Goal: Task Accomplishment & Management: Manage account settings

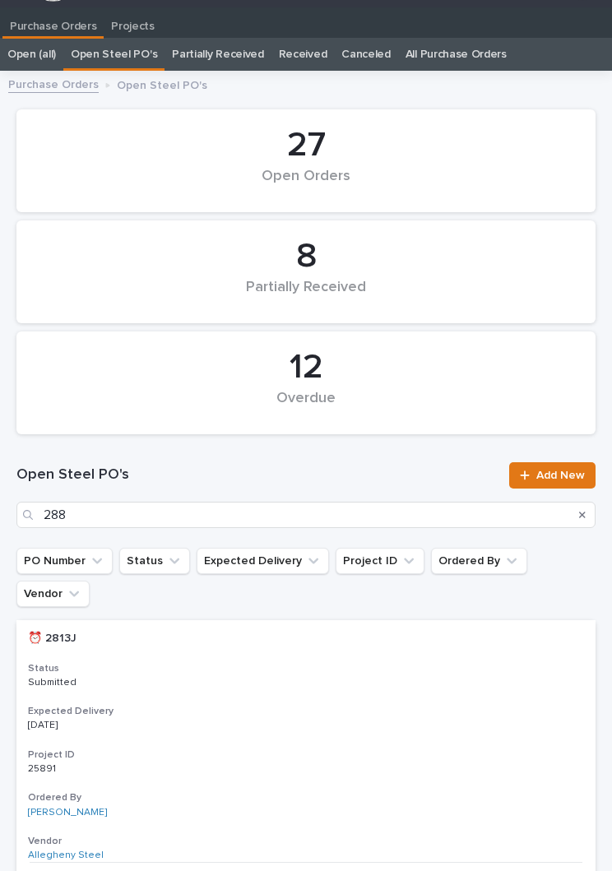
type input "2883"
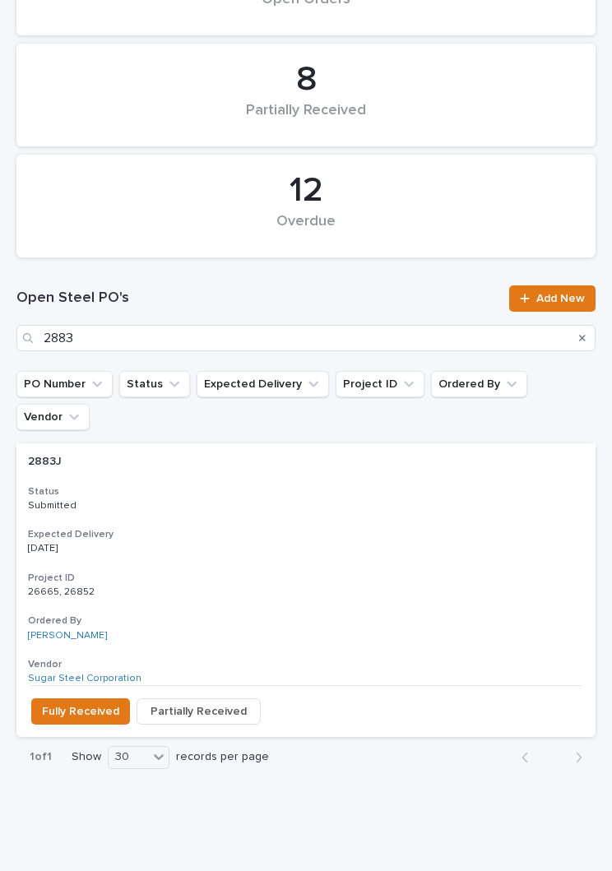
scroll to position [201, 0]
click at [294, 493] on div "2883J 2883J Status Submitted Expected Delivery [DATE] Project ID 26665, 26852 2…" at bounding box center [305, 565] width 579 height 242
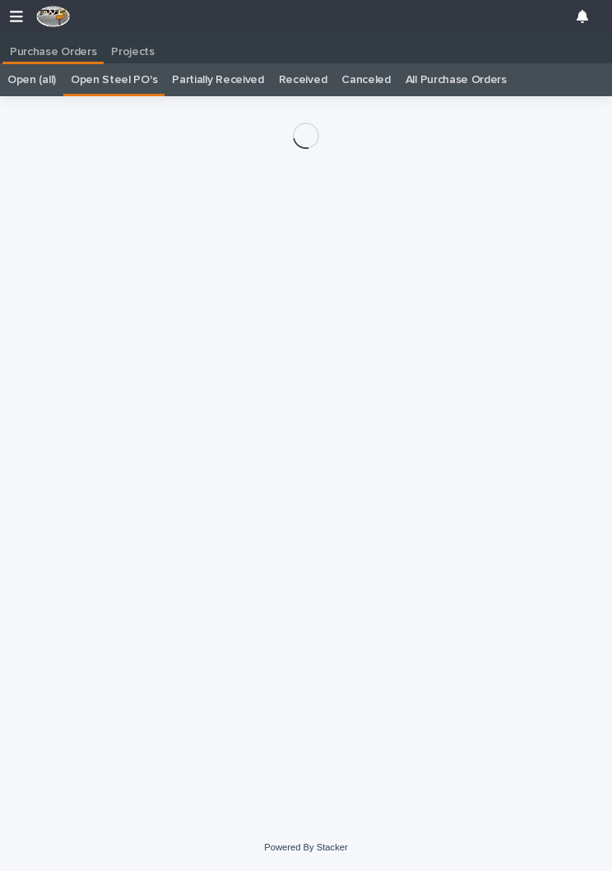
scroll to position [25, 0]
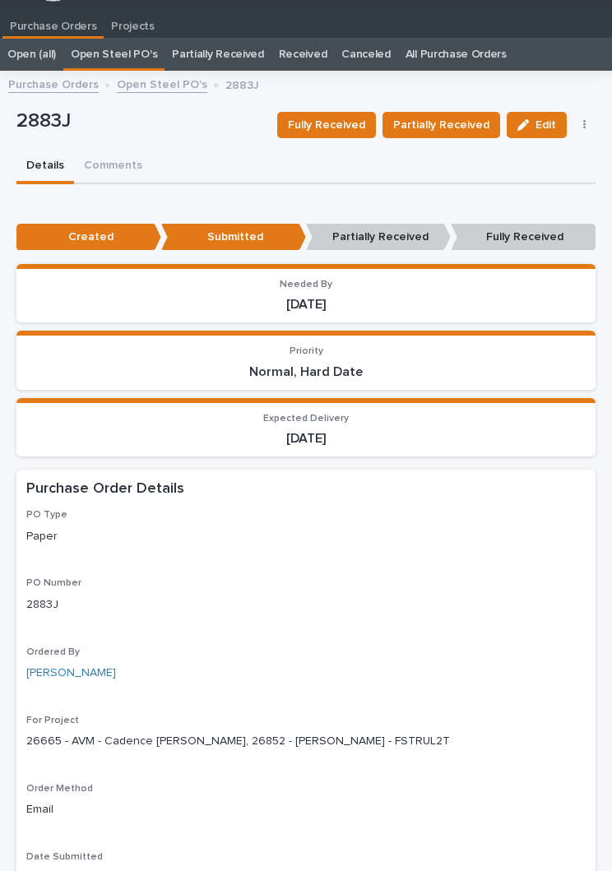
click at [344, 134] on button "Fully Received" at bounding box center [326, 125] width 99 height 26
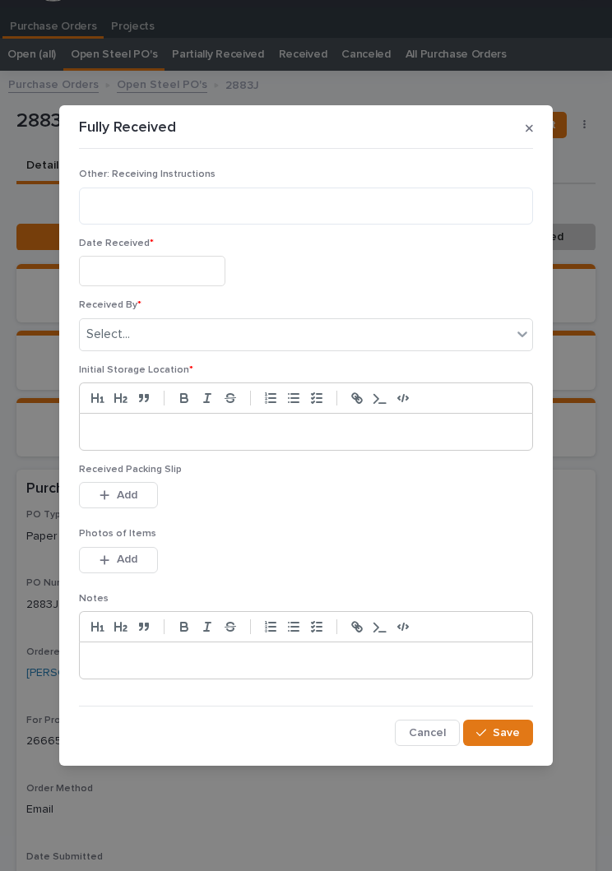
click at [193, 272] on input "text" at bounding box center [152, 271] width 146 height 30
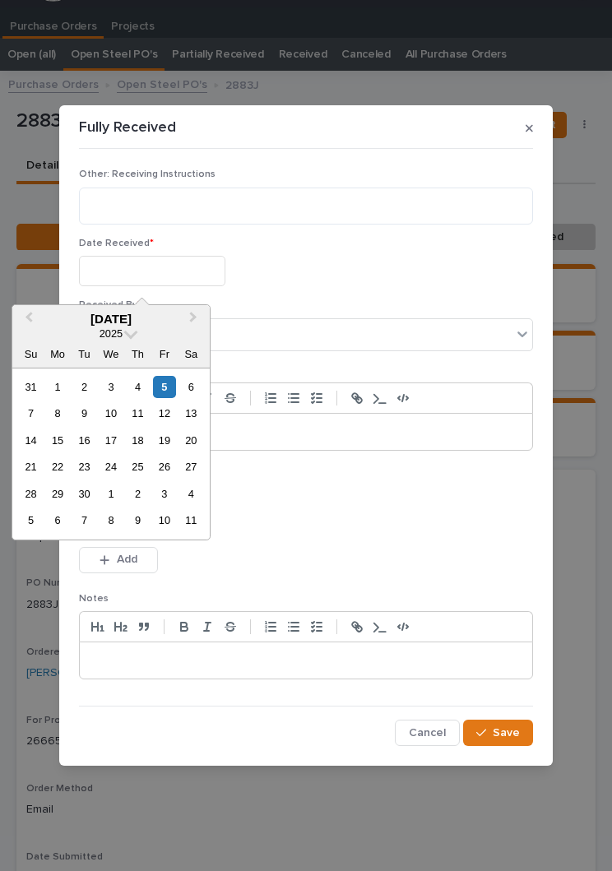
click at [166, 396] on div "5" at bounding box center [164, 387] width 22 height 22
type input "**********"
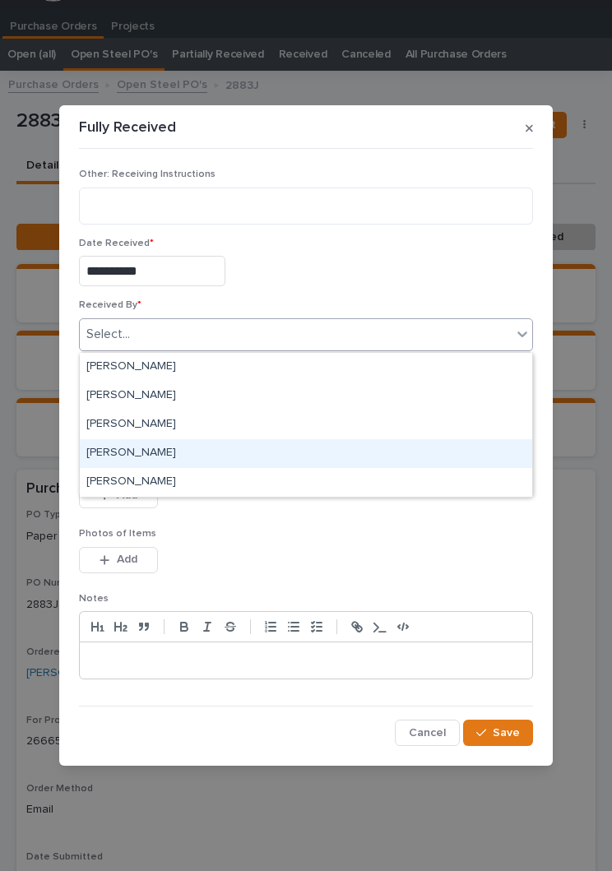
click at [222, 454] on div "[PERSON_NAME]" at bounding box center [306, 453] width 452 height 29
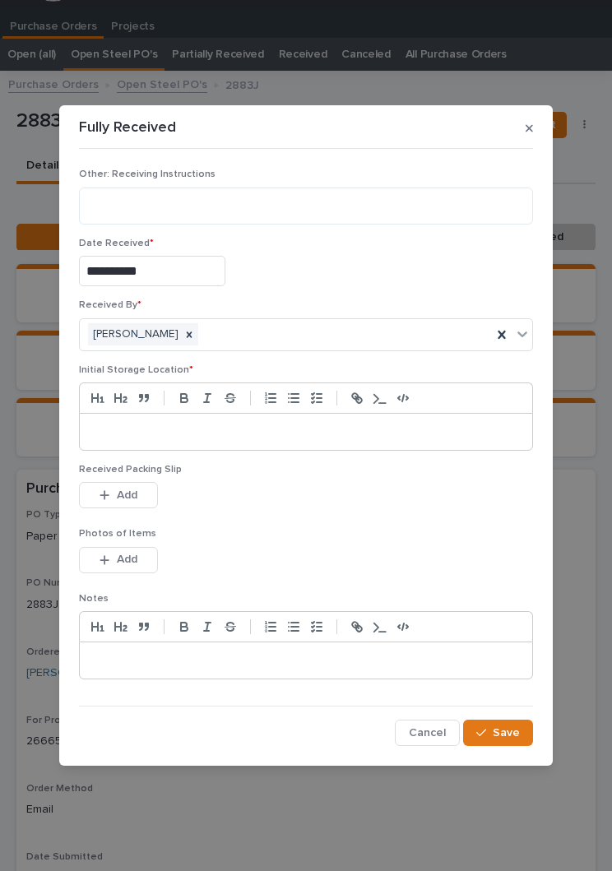
click at [332, 428] on p at bounding box center [305, 431] width 427 height 16
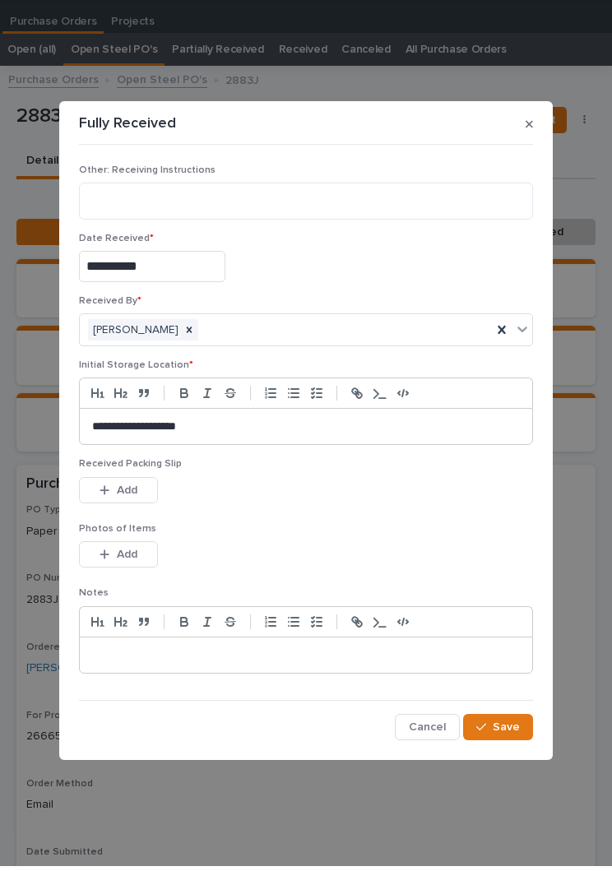
click at [341, 513] on div "Received Packing Slip This file cannot be opened Download File Add" at bounding box center [306, 495] width 454 height 64
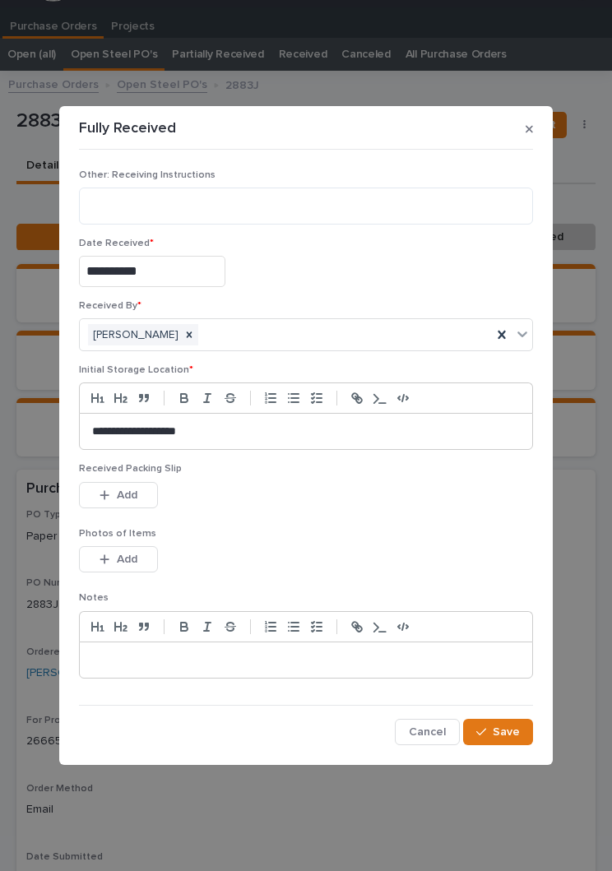
click at [134, 491] on span "Add" at bounding box center [127, 494] width 21 height 15
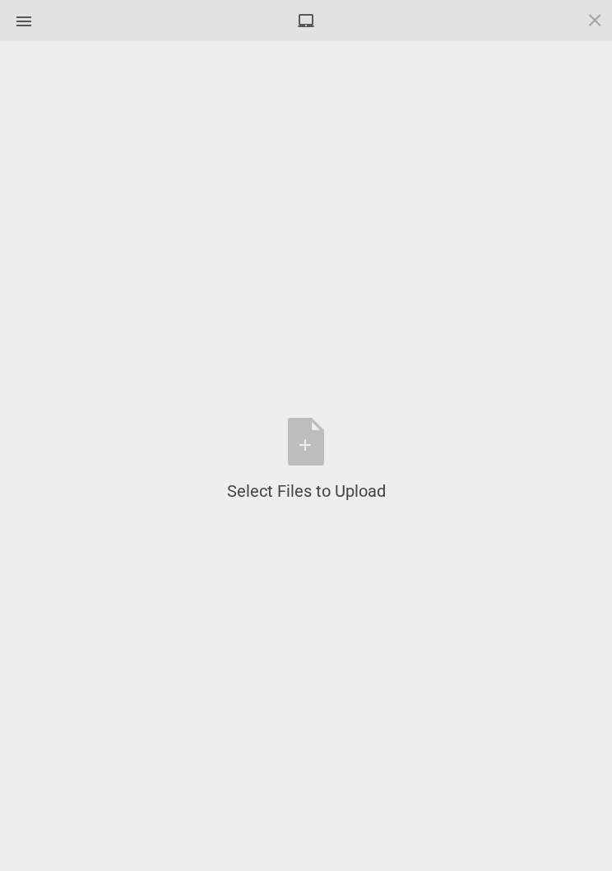
click at [318, 455] on div "Select Files to Upload or Drag and Drop, Copy and Paste Files" at bounding box center [306, 460] width 159 height 85
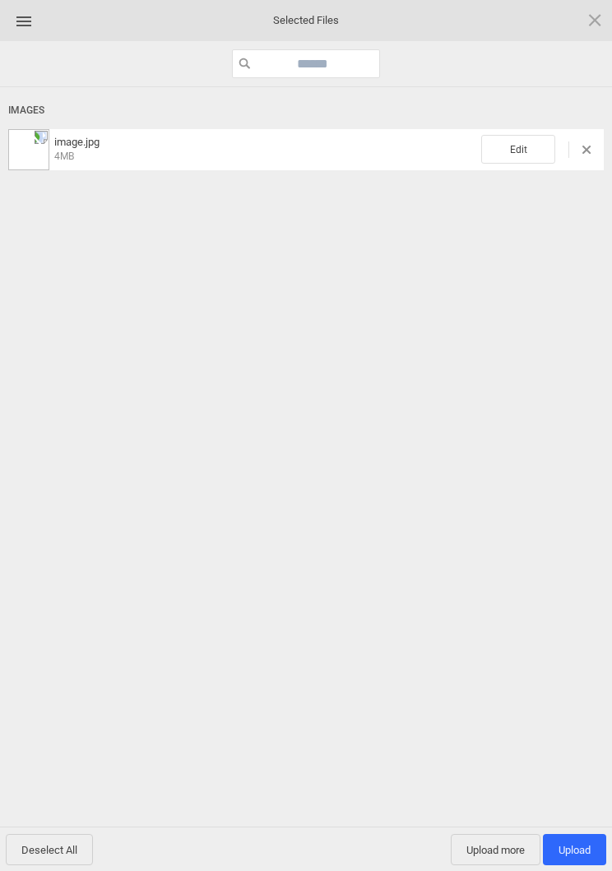
click at [525, 135] on span "Edit" at bounding box center [518, 149] width 74 height 29
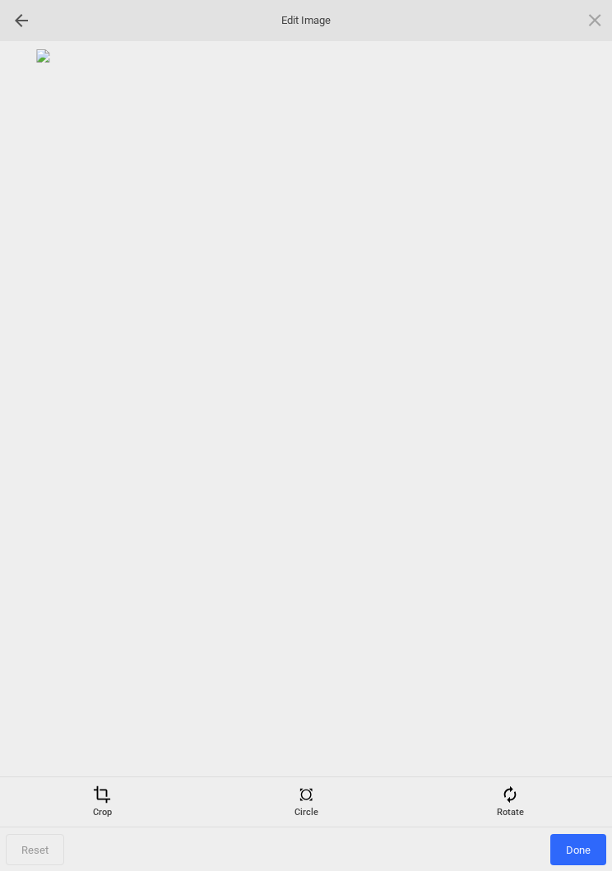
click at [527, 799] on div "Rotate" at bounding box center [510, 801] width 196 height 33
click at [569, 444] on div at bounding box center [574, 435] width 41 height 41
click at [569, 443] on div at bounding box center [574, 435] width 41 height 41
click at [567, 431] on div at bounding box center [574, 435] width 41 height 41
click at [578, 435] on div at bounding box center [574, 435] width 41 height 41
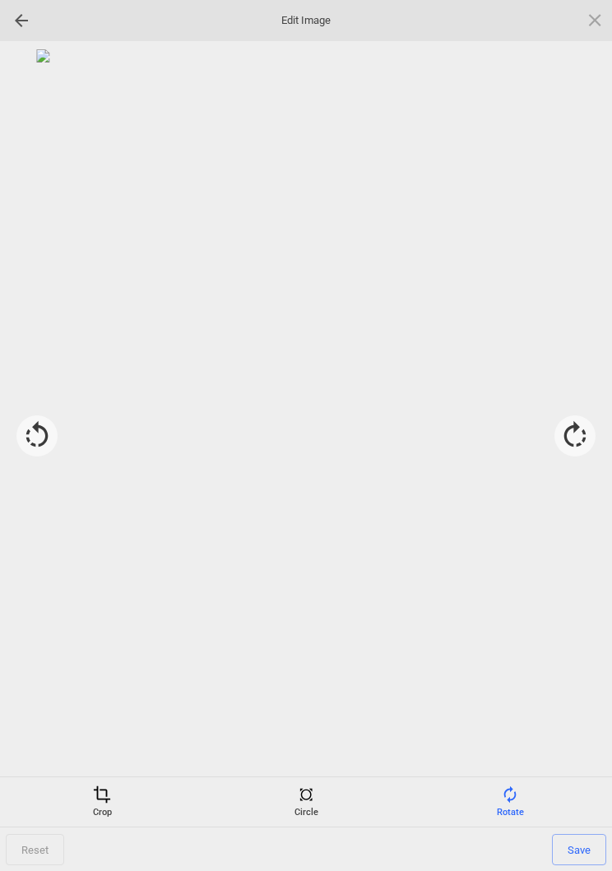
click at [584, 849] on span "Save" at bounding box center [579, 849] width 54 height 31
click at [120, 795] on div "Crop" at bounding box center [102, 801] width 196 height 33
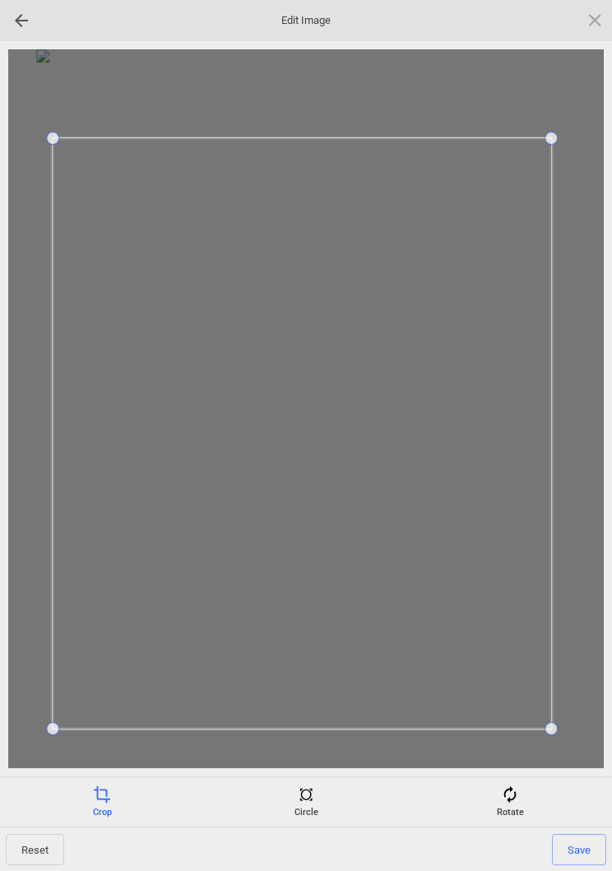
click at [52, 725] on span at bounding box center [52, 728] width 13 height 13
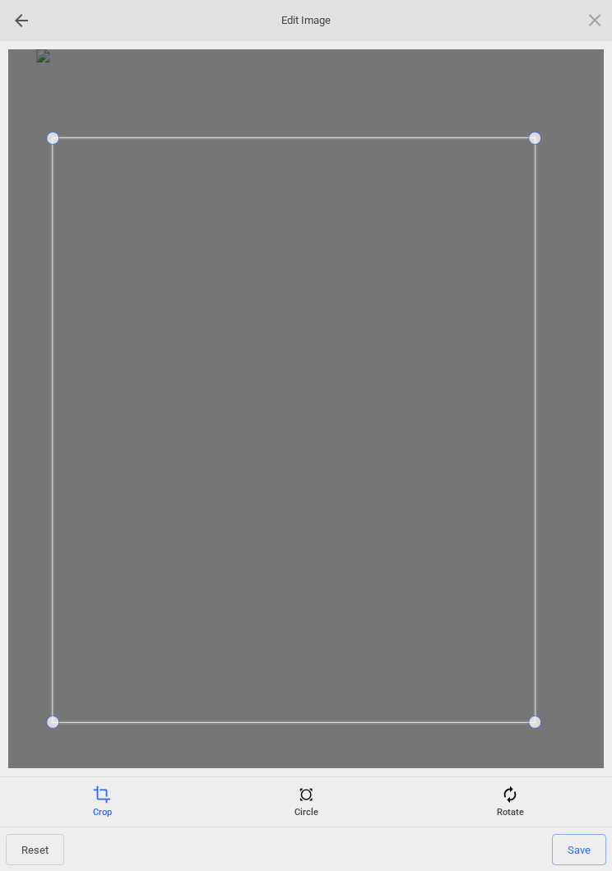
click at [586, 846] on span "Save" at bounding box center [579, 849] width 54 height 31
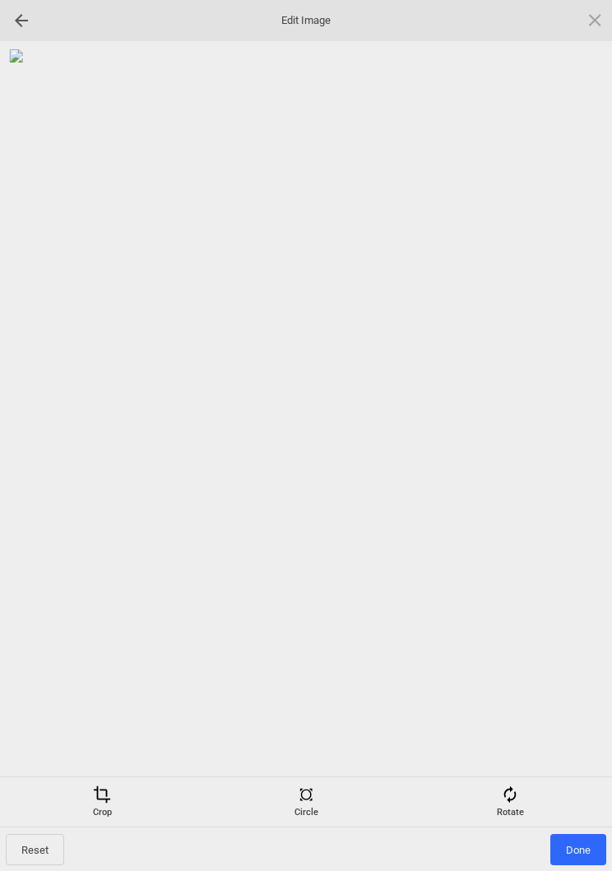
click at [581, 849] on span "Done" at bounding box center [578, 849] width 56 height 31
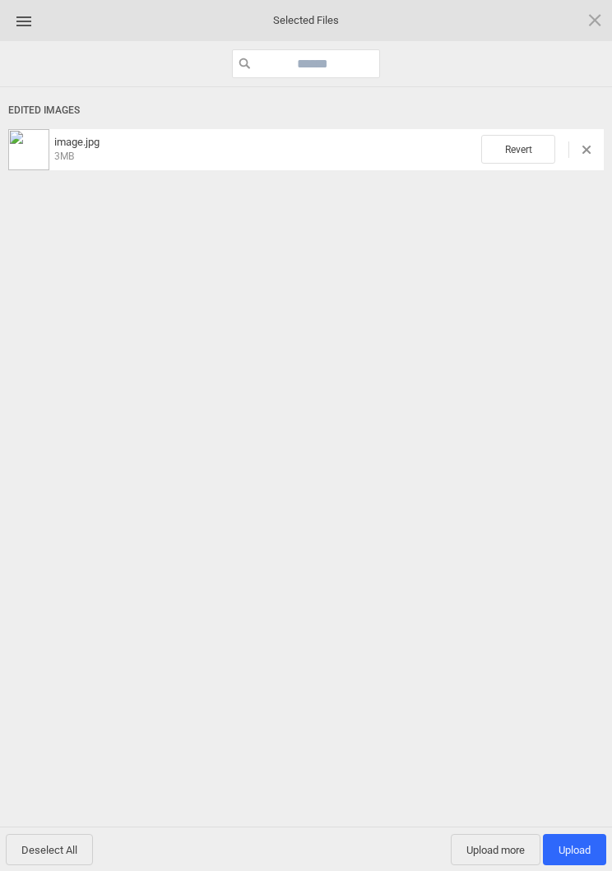
click at [510, 854] on span "Upload more" at bounding box center [495, 849] width 90 height 31
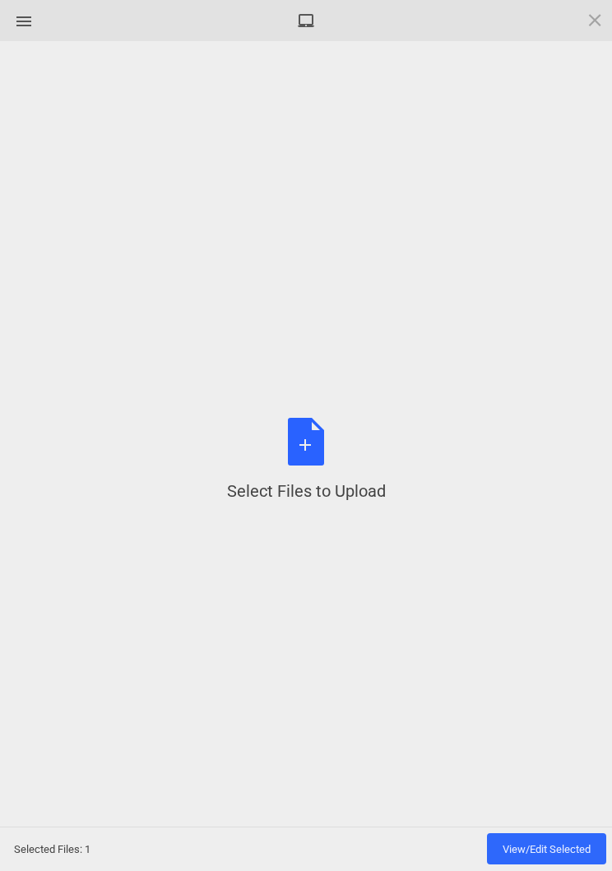
click at [318, 465] on div "Select Files to Upload or Drag and Drop, Copy and Paste Files" at bounding box center [306, 460] width 159 height 85
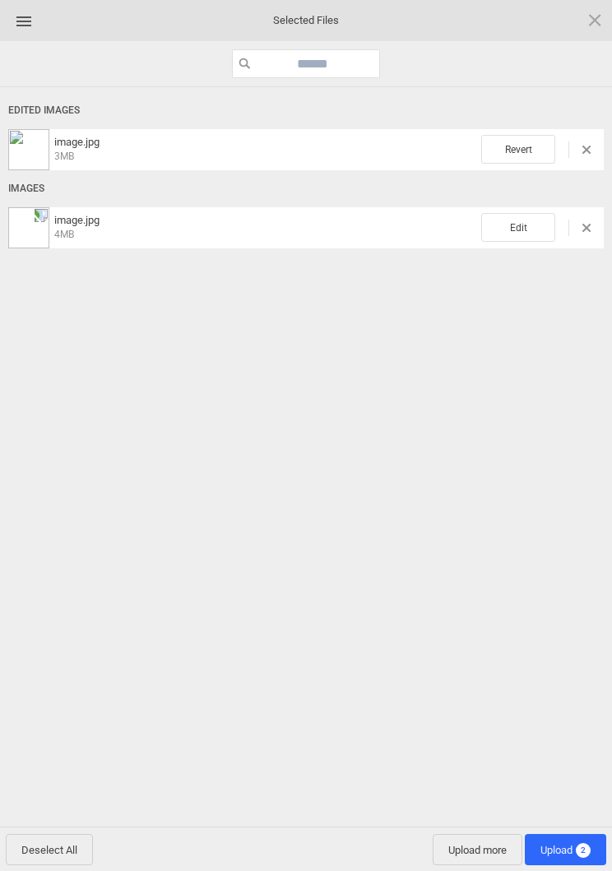
click at [515, 229] on span "Edit" at bounding box center [518, 227] width 74 height 29
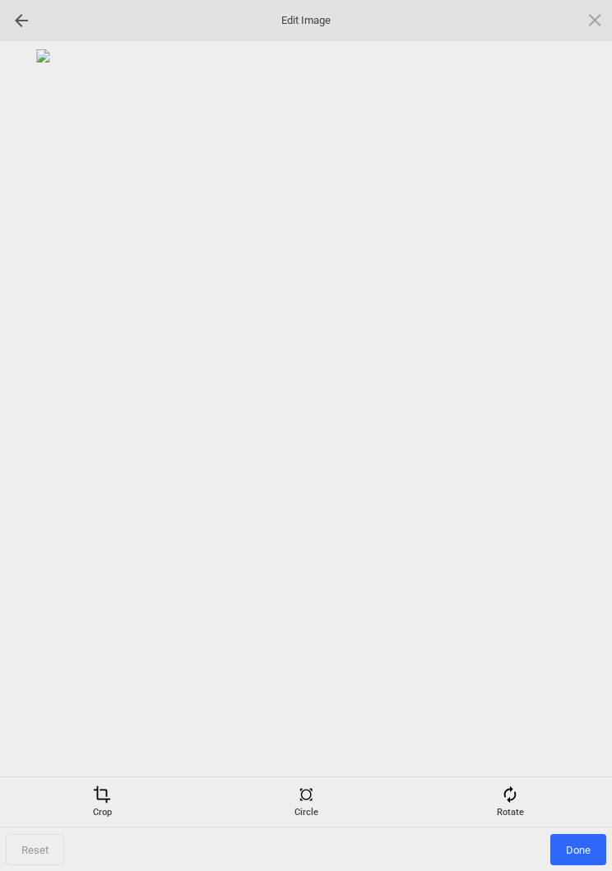
click at [523, 788] on div "Rotate" at bounding box center [510, 801] width 196 height 33
click at [577, 435] on div at bounding box center [574, 435] width 41 height 41
click at [577, 427] on div at bounding box center [574, 435] width 41 height 41
click at [575, 430] on div at bounding box center [574, 435] width 41 height 41
click at [575, 435] on div at bounding box center [574, 435] width 41 height 41
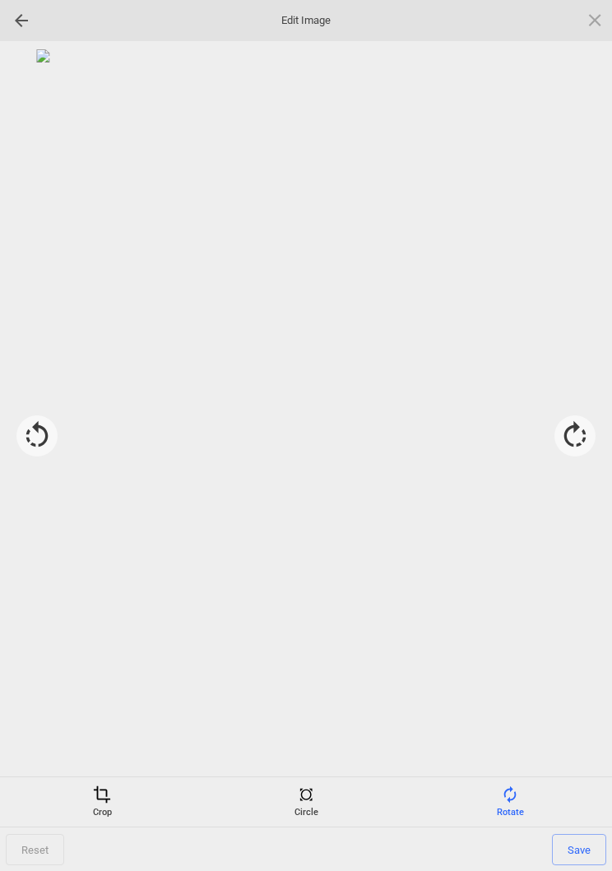
click at [109, 795] on span at bounding box center [102, 794] width 18 height 18
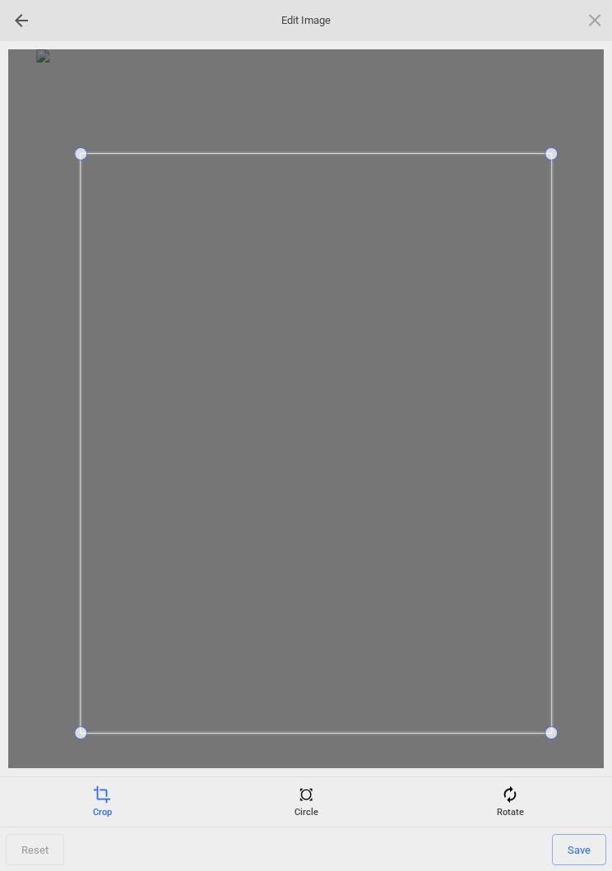
click at [581, 843] on span "Save" at bounding box center [579, 849] width 54 height 31
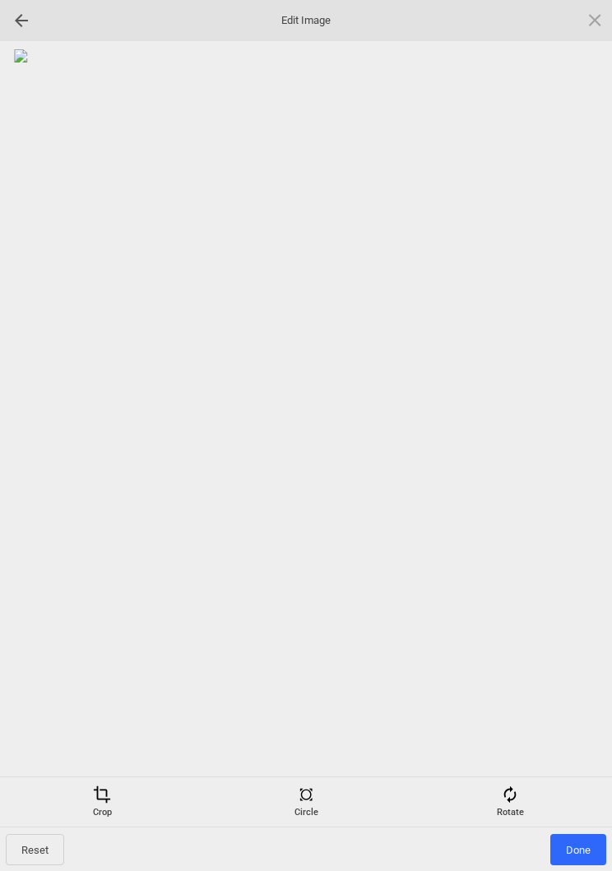
click at [580, 838] on span "Done" at bounding box center [578, 849] width 56 height 31
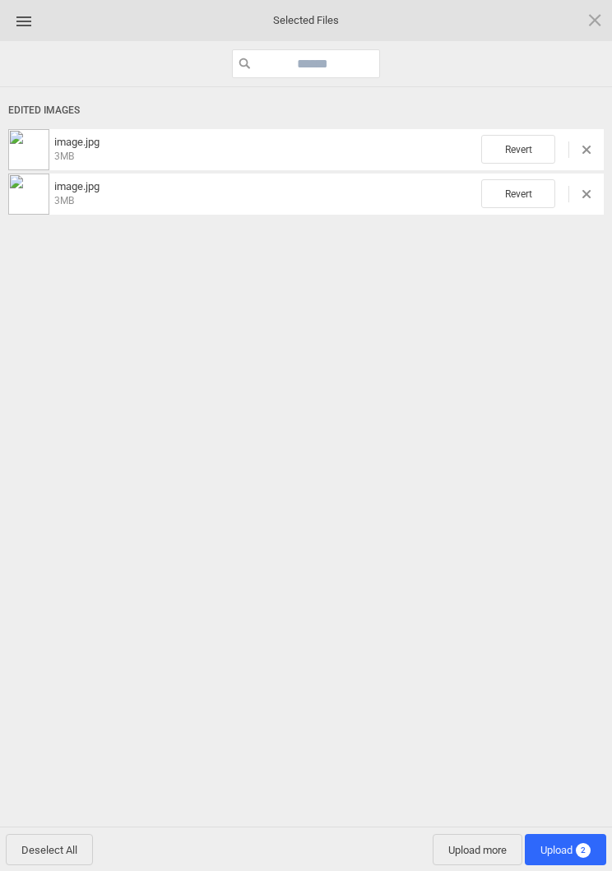
click at [481, 850] on span "Upload more" at bounding box center [477, 849] width 90 height 31
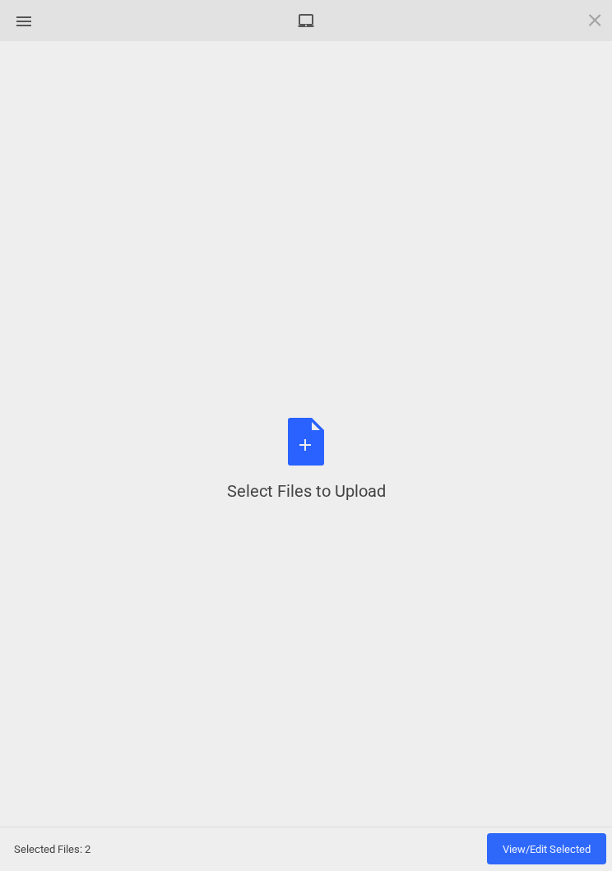
click at [305, 443] on div "Select Files to Upload or Drag and Drop, Copy and Paste Files" at bounding box center [306, 460] width 159 height 85
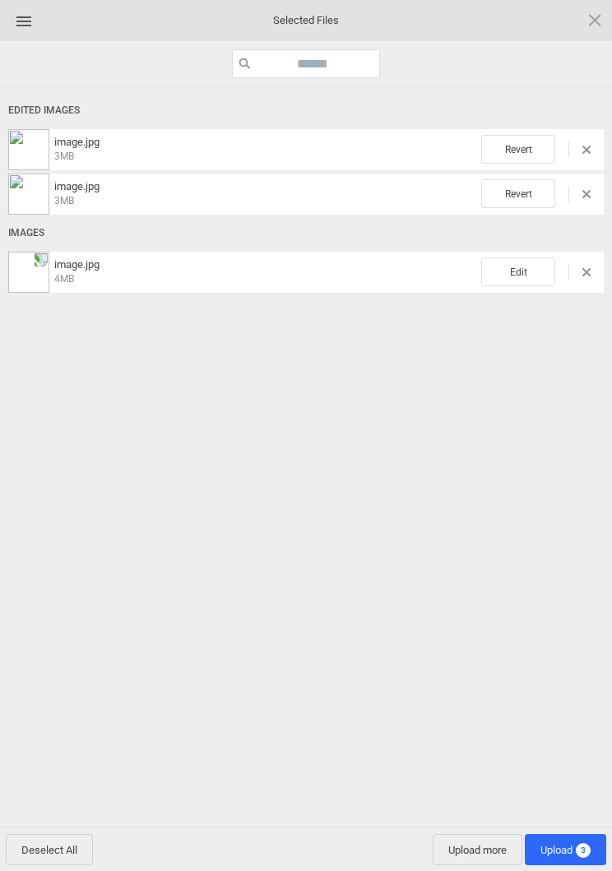
click at [517, 258] on span "Edit" at bounding box center [518, 271] width 74 height 29
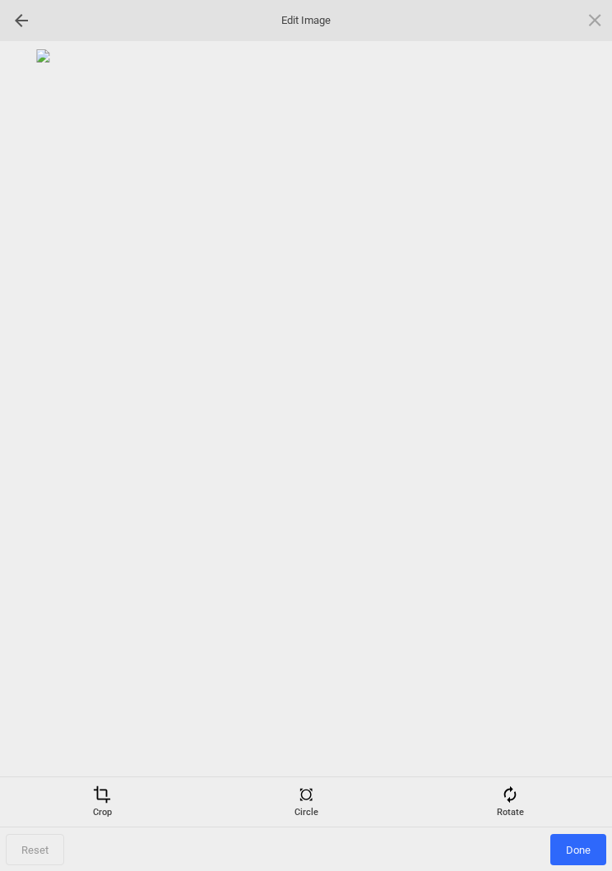
click at [519, 813] on div "Rotate" at bounding box center [510, 801] width 196 height 33
click at [578, 437] on div at bounding box center [574, 435] width 41 height 41
click at [583, 440] on div at bounding box center [574, 435] width 41 height 41
click at [583, 439] on div at bounding box center [574, 435] width 41 height 41
click at [593, 436] on div at bounding box center [574, 435] width 41 height 41
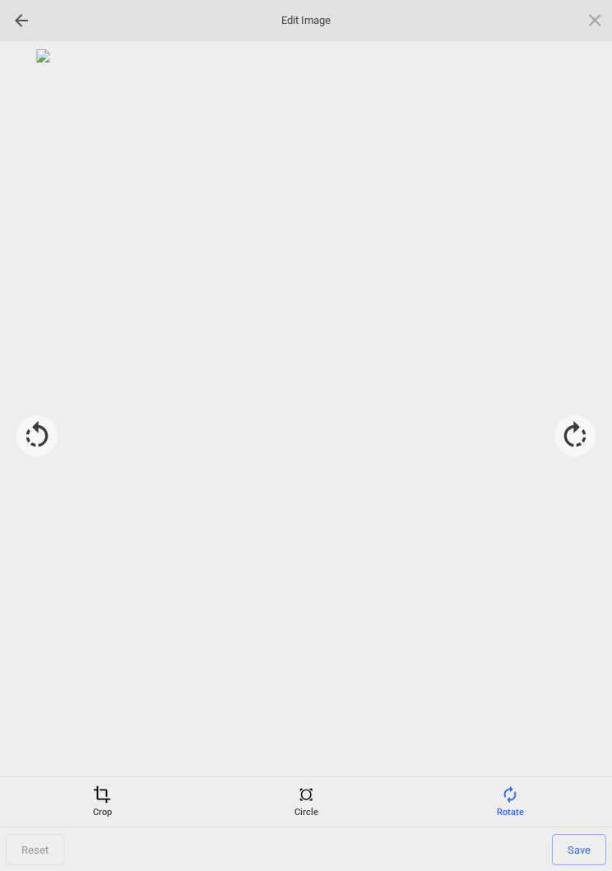
click at [106, 811] on div "Crop" at bounding box center [102, 801] width 196 height 33
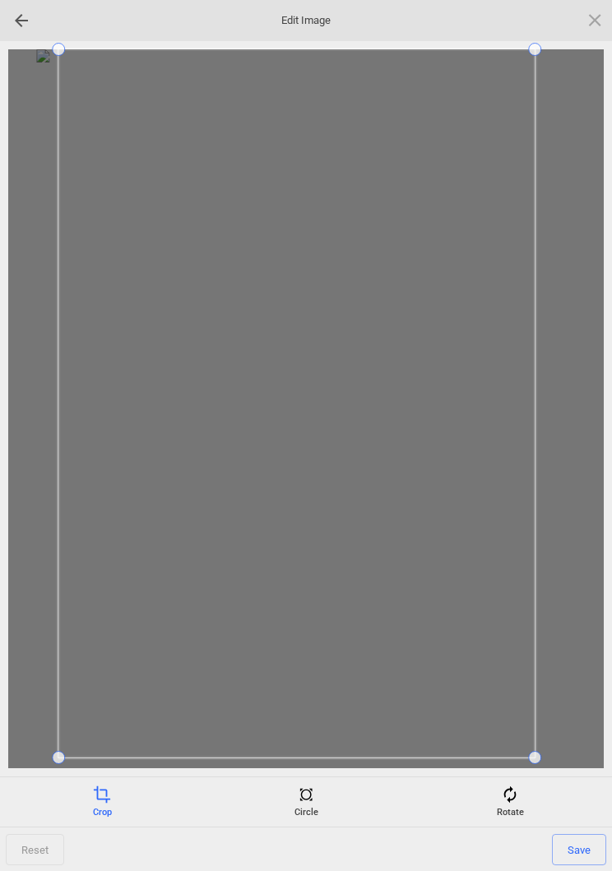
click at [43, 759] on div at bounding box center [305, 408] width 595 height 718
click at [595, 852] on span "Save" at bounding box center [579, 849] width 54 height 31
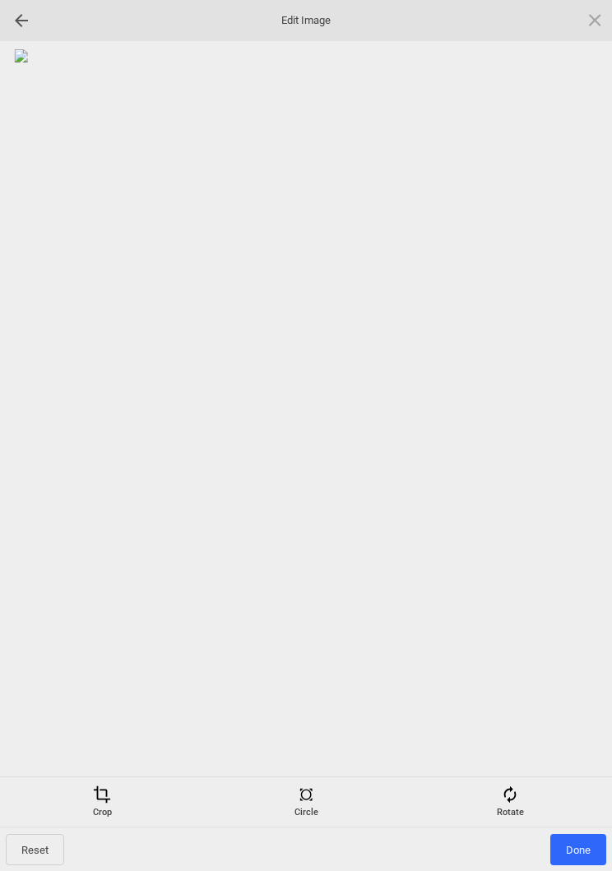
click at [580, 853] on span "Done" at bounding box center [578, 849] width 56 height 31
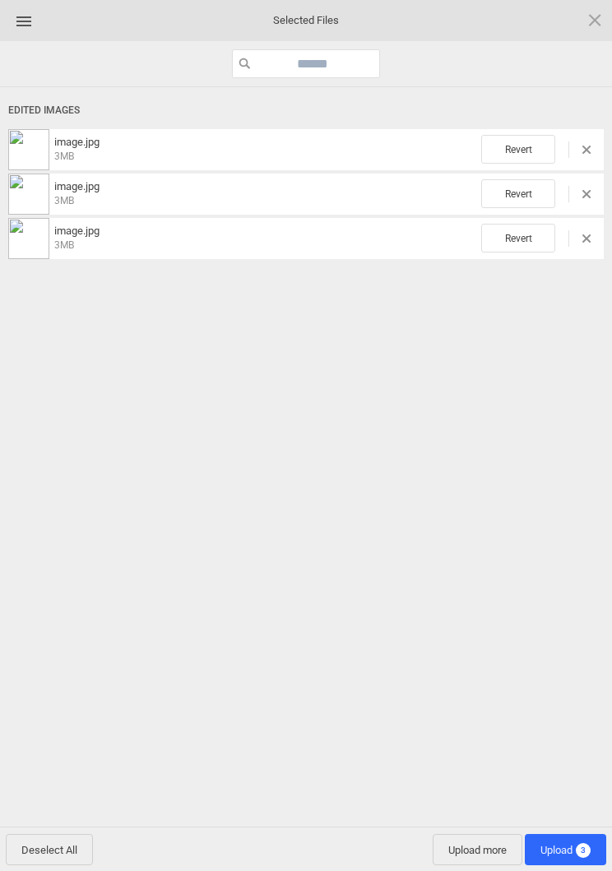
click at [566, 846] on span "Upload 3" at bounding box center [565, 849] width 50 height 12
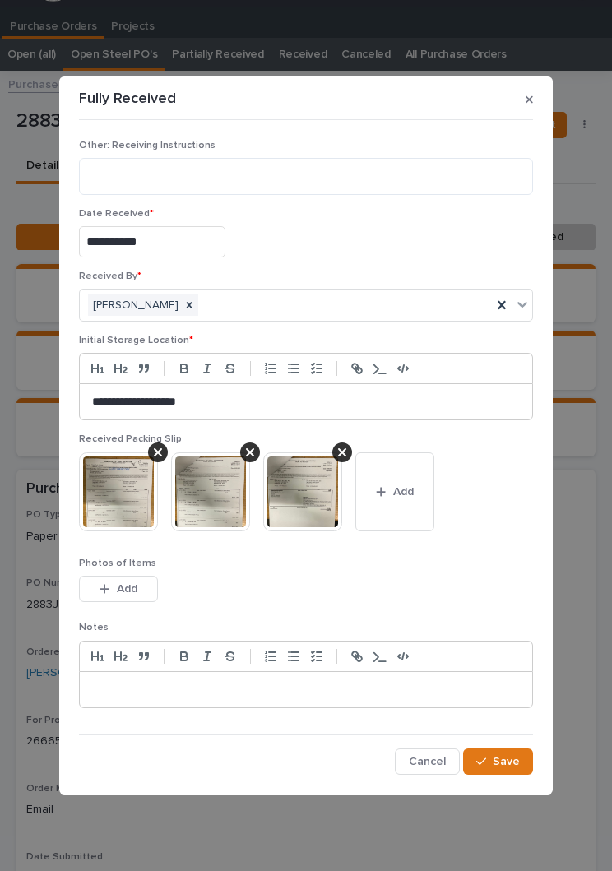
click at [508, 771] on button "Save" at bounding box center [498, 761] width 70 height 26
